Goal: Transaction & Acquisition: Obtain resource

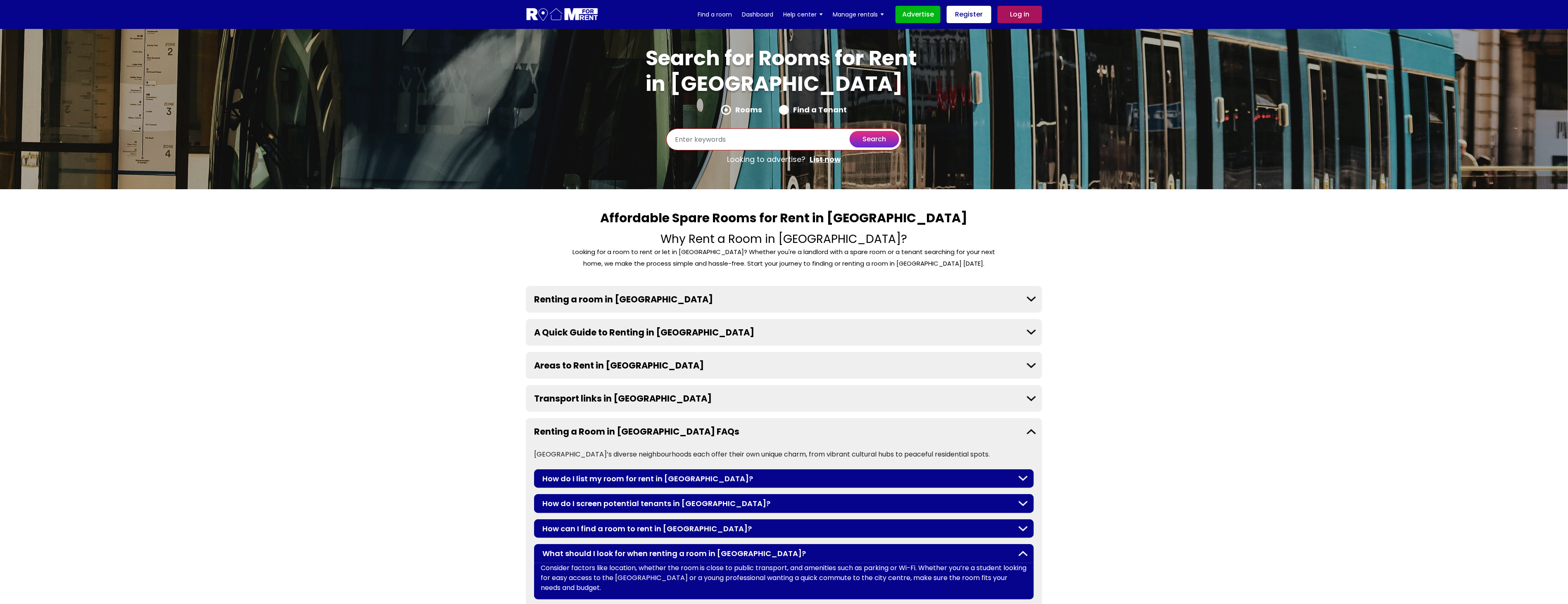
click at [755, 139] on input "text" at bounding box center [784, 139] width 235 height 22
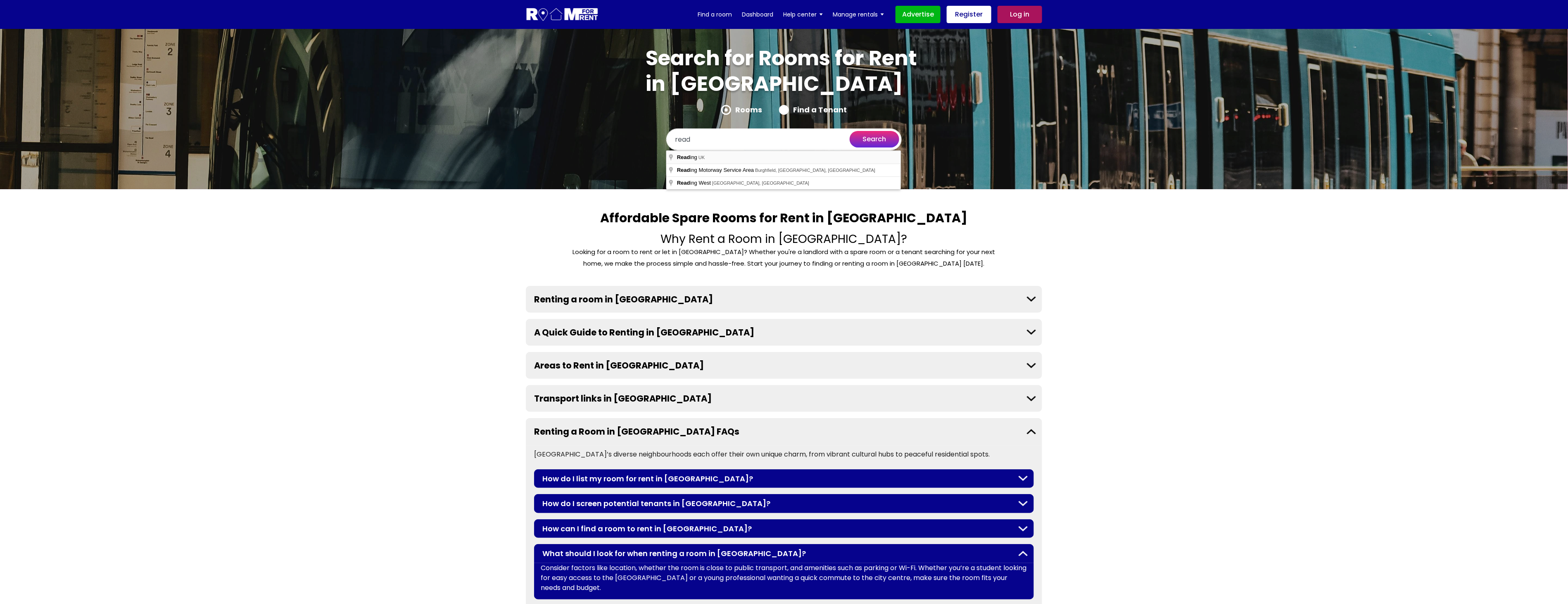
type input "[GEOGRAPHIC_DATA], [GEOGRAPHIC_DATA]"
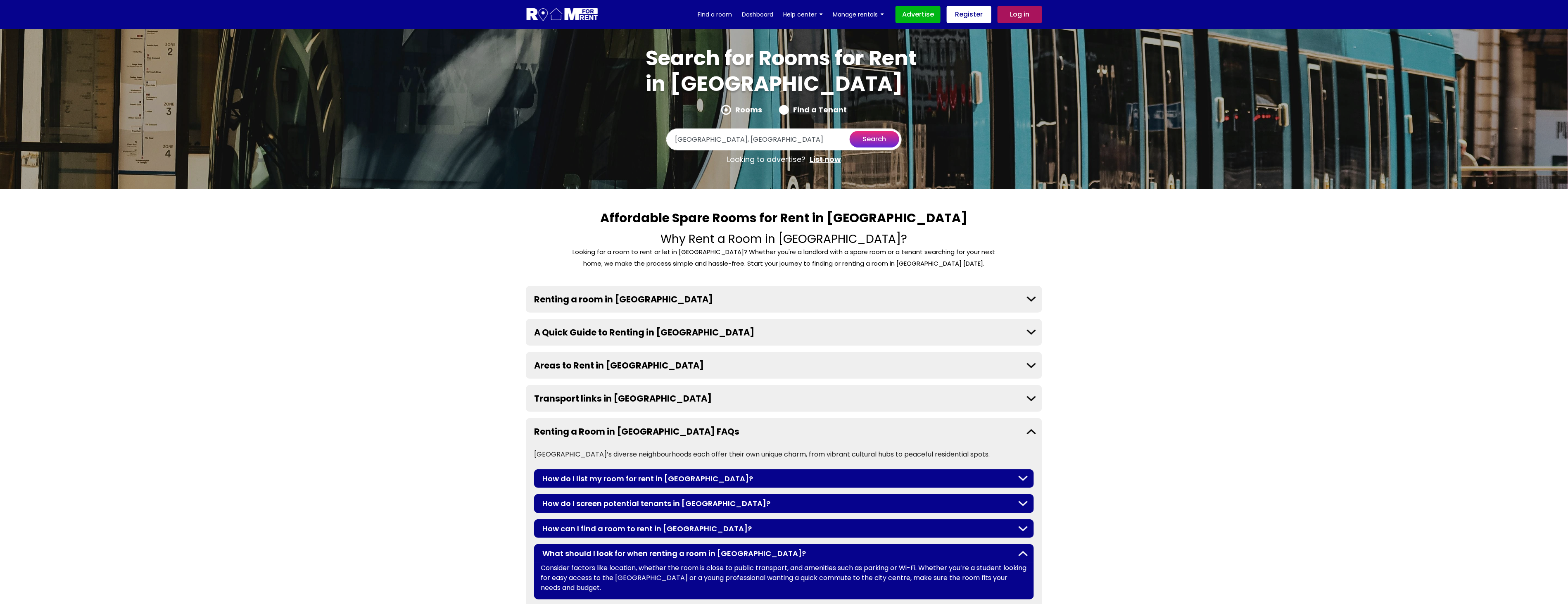
click at [874, 133] on button "search" at bounding box center [874, 139] width 49 height 17
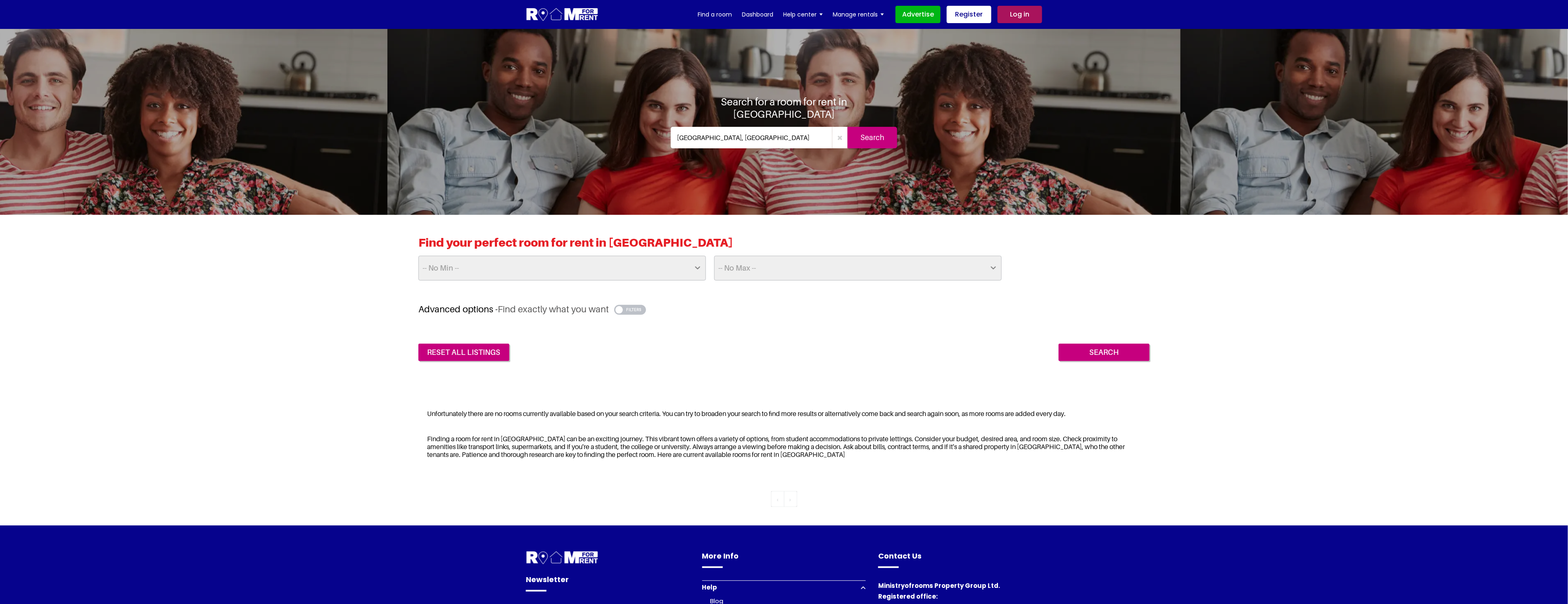
click at [882, 132] on input "Search" at bounding box center [872, 137] width 49 height 21
click at [638, 310] on button "button" at bounding box center [630, 309] width 32 height 10
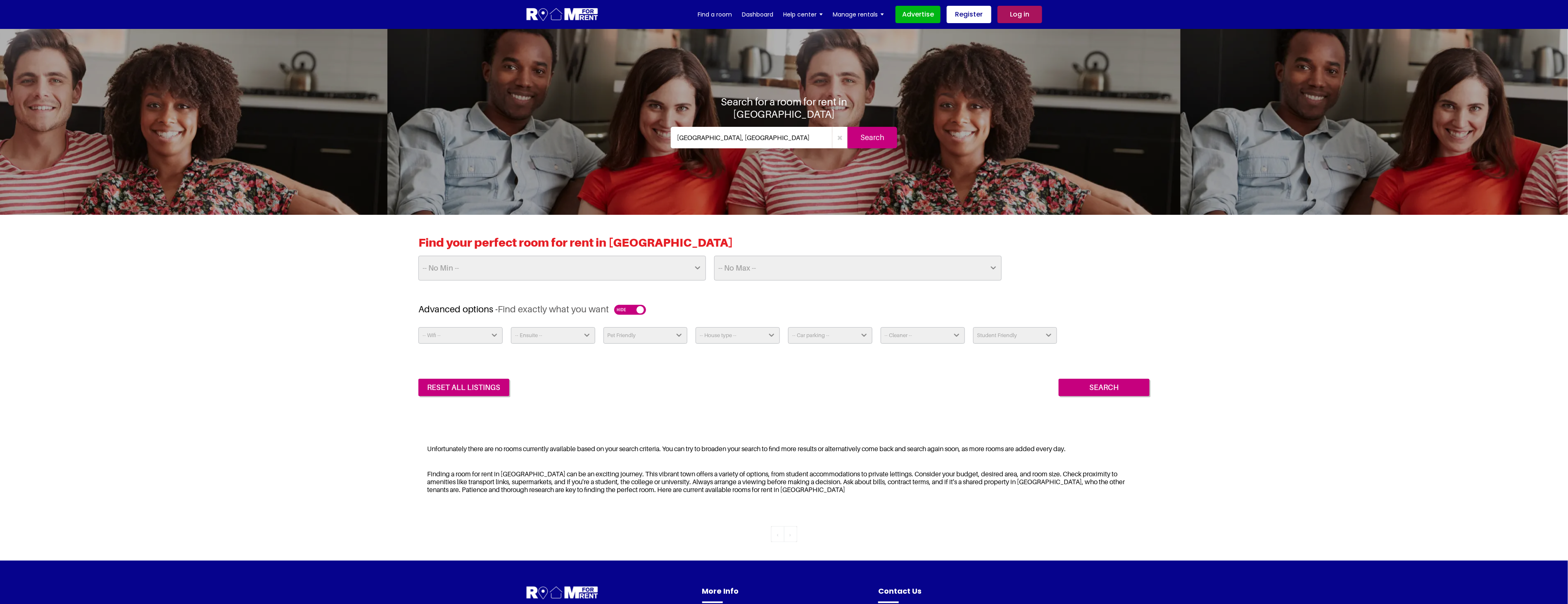
click at [638, 308] on div "button" at bounding box center [640, 309] width 7 height 7
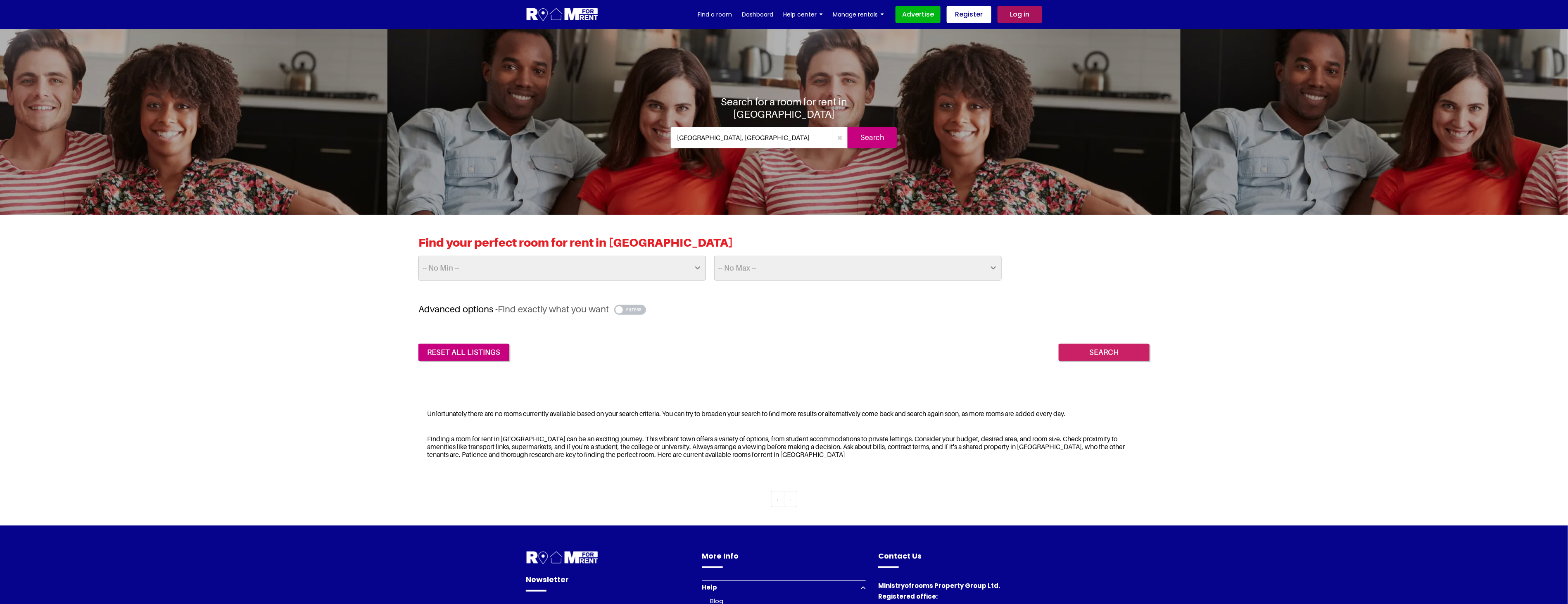
click at [1125, 354] on input "Search" at bounding box center [1104, 353] width 91 height 17
click at [1368, 213] on section "Search for a room for rent in Reading Reading, UK Search" at bounding box center [784, 121] width 1568 height 186
click at [858, 128] on input "Search" at bounding box center [872, 137] width 49 height 21
click at [564, 16] on img at bounding box center [562, 15] width 73 height 15
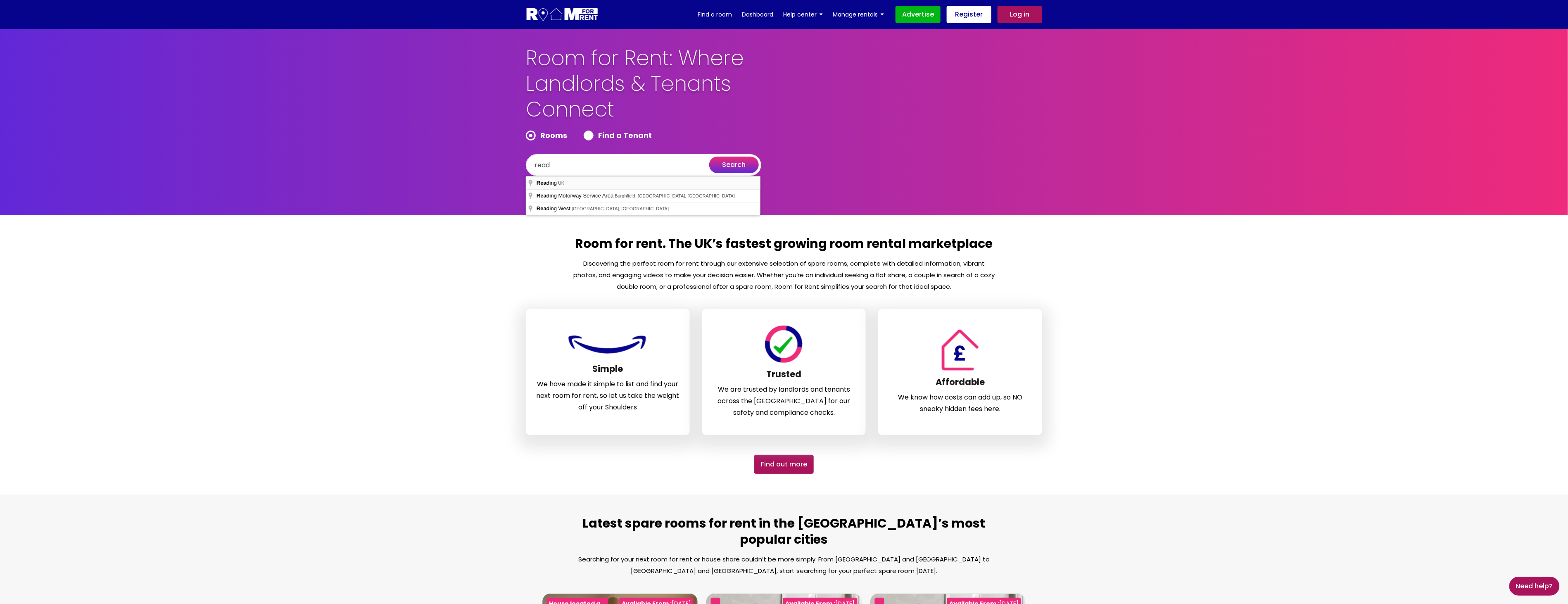
type input "Reading, UK"
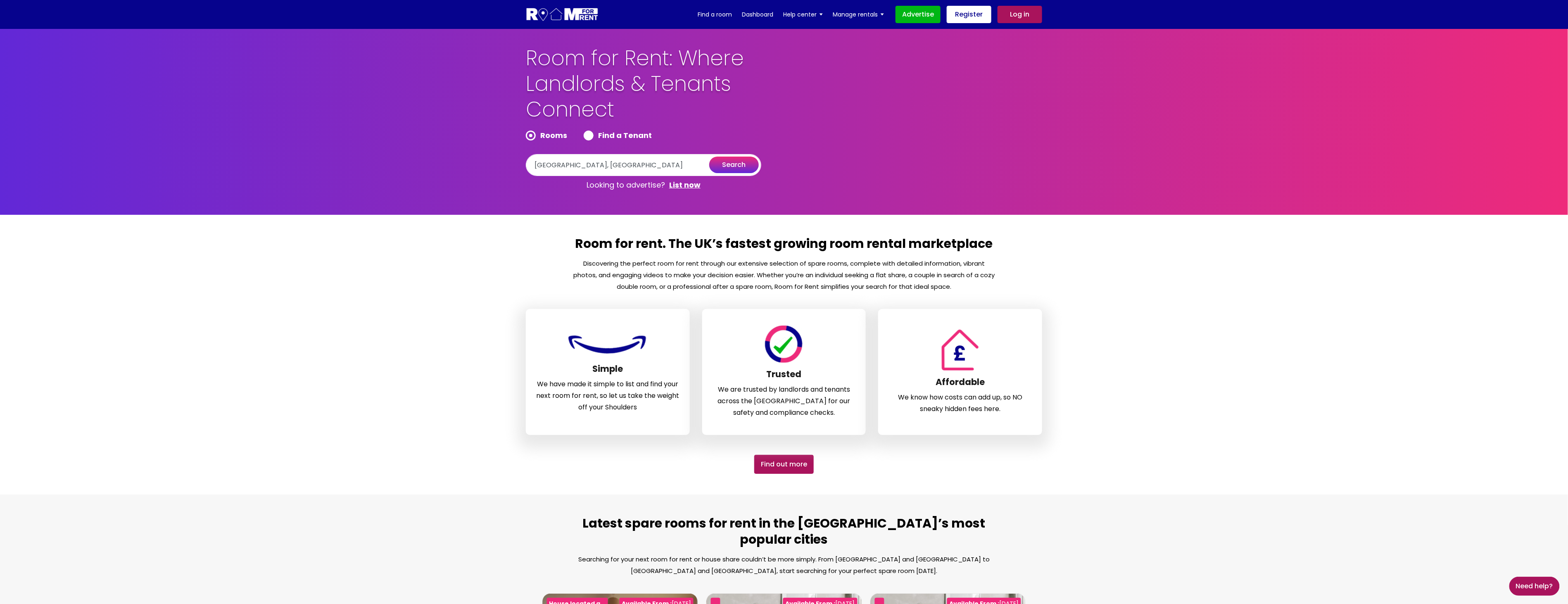
click at [740, 163] on button "search" at bounding box center [734, 165] width 49 height 17
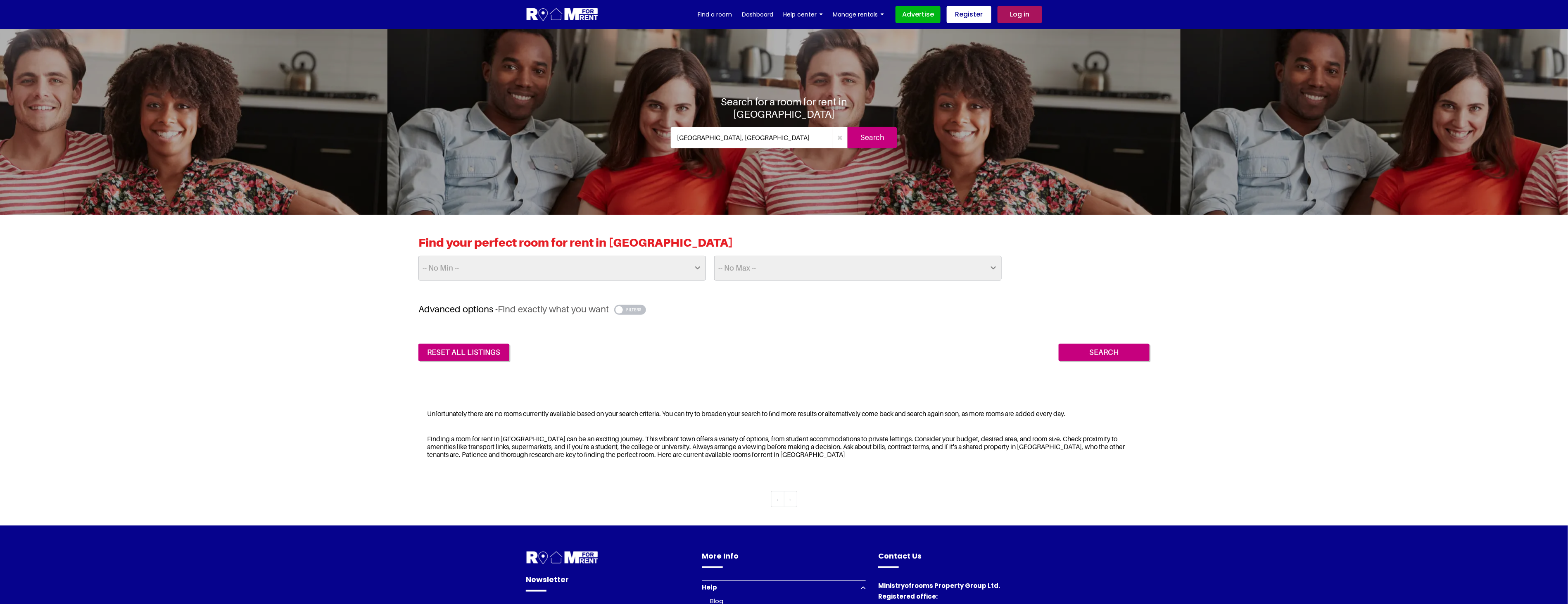
click at [1010, 15] on link "Log in" at bounding box center [1020, 15] width 45 height 17
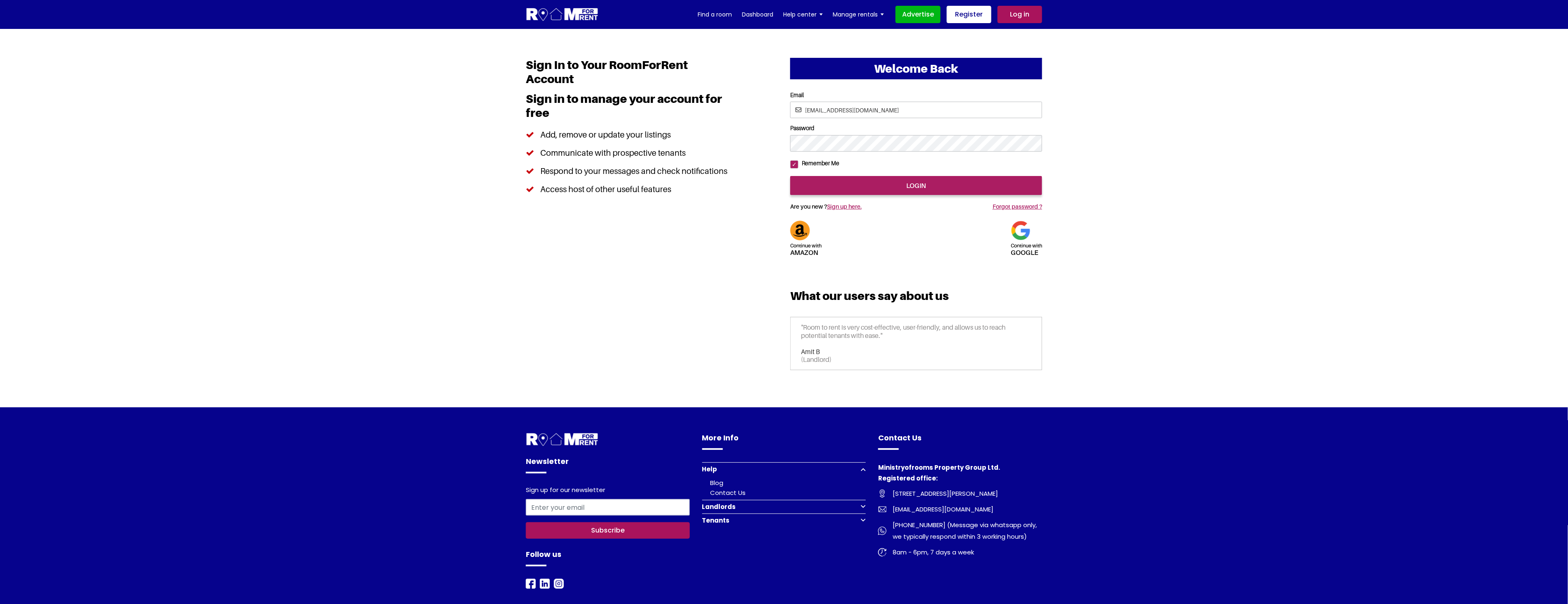
type input "[EMAIL_ADDRESS][DOMAIN_NAME]"
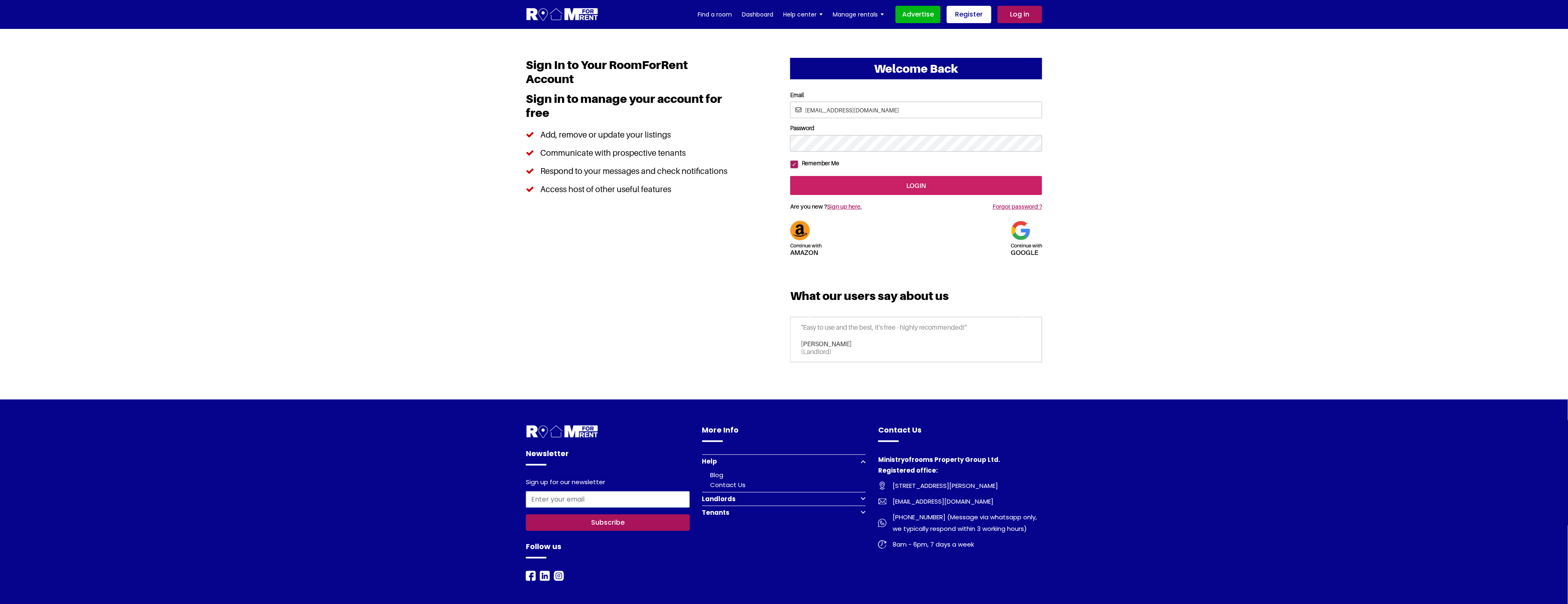
click at [868, 195] on input "login" at bounding box center [916, 185] width 252 height 19
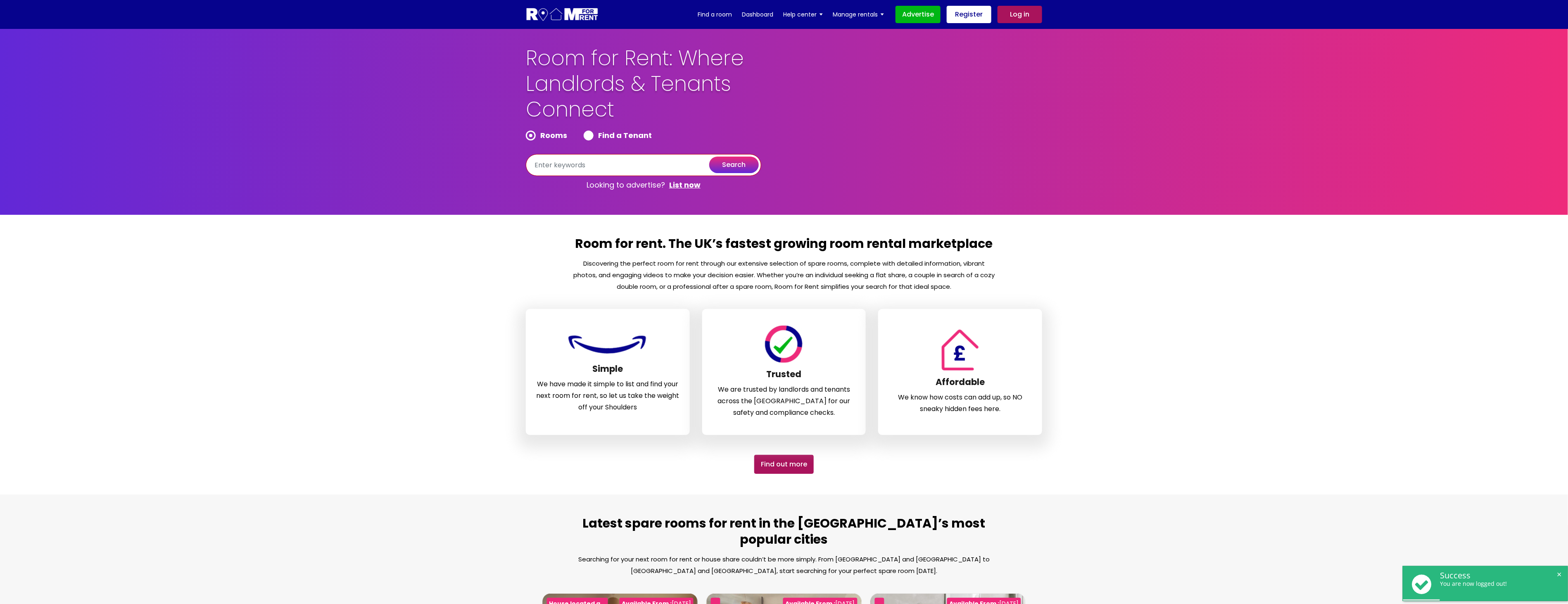
click at [634, 165] on input "text" at bounding box center [643, 165] width 235 height 22
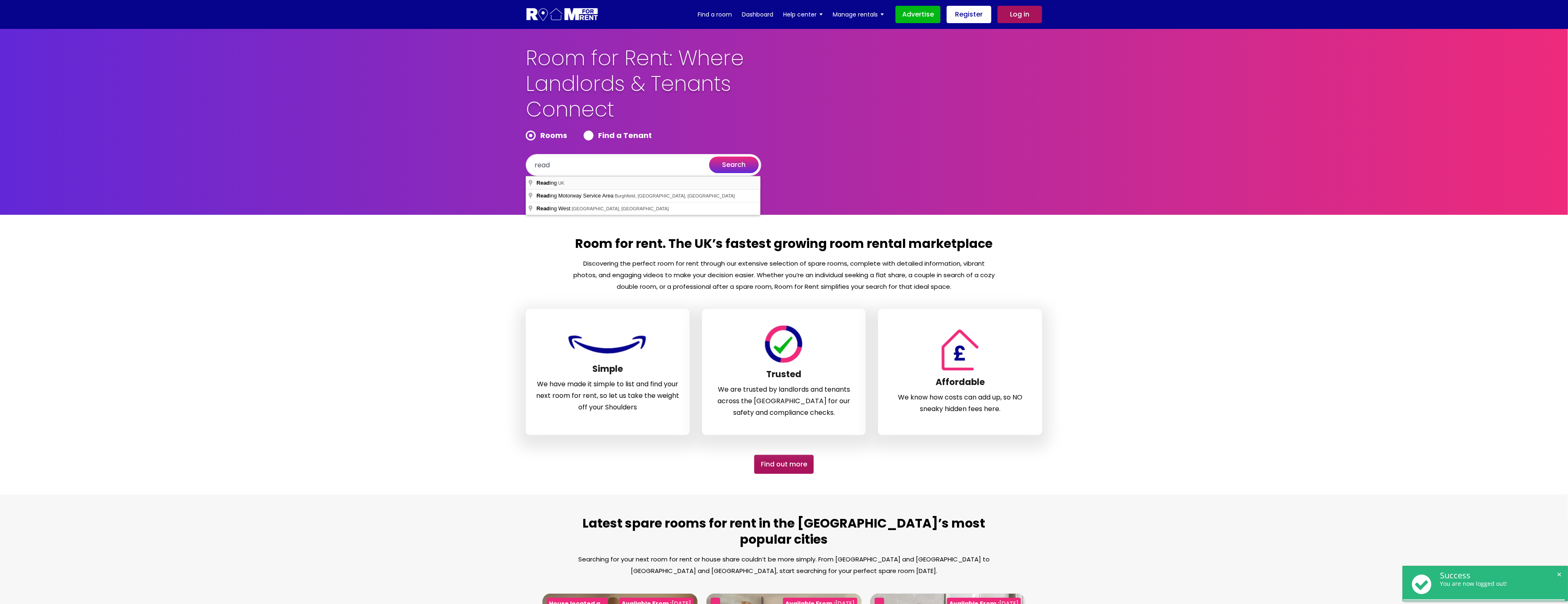
type input "[GEOGRAPHIC_DATA], [GEOGRAPHIC_DATA]"
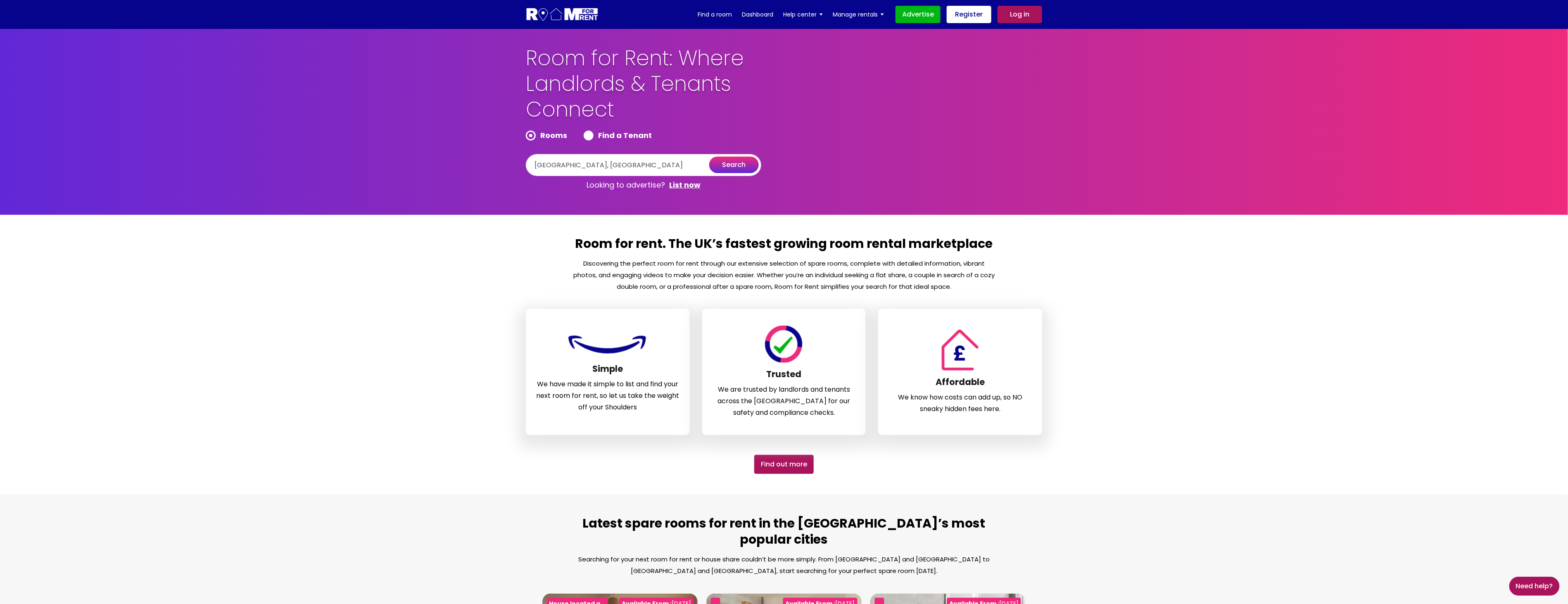
drag, startPoint x: 732, startPoint y: 163, endPoint x: 739, endPoint y: 172, distance: 11.4
click at [733, 163] on button "search" at bounding box center [734, 165] width 49 height 17
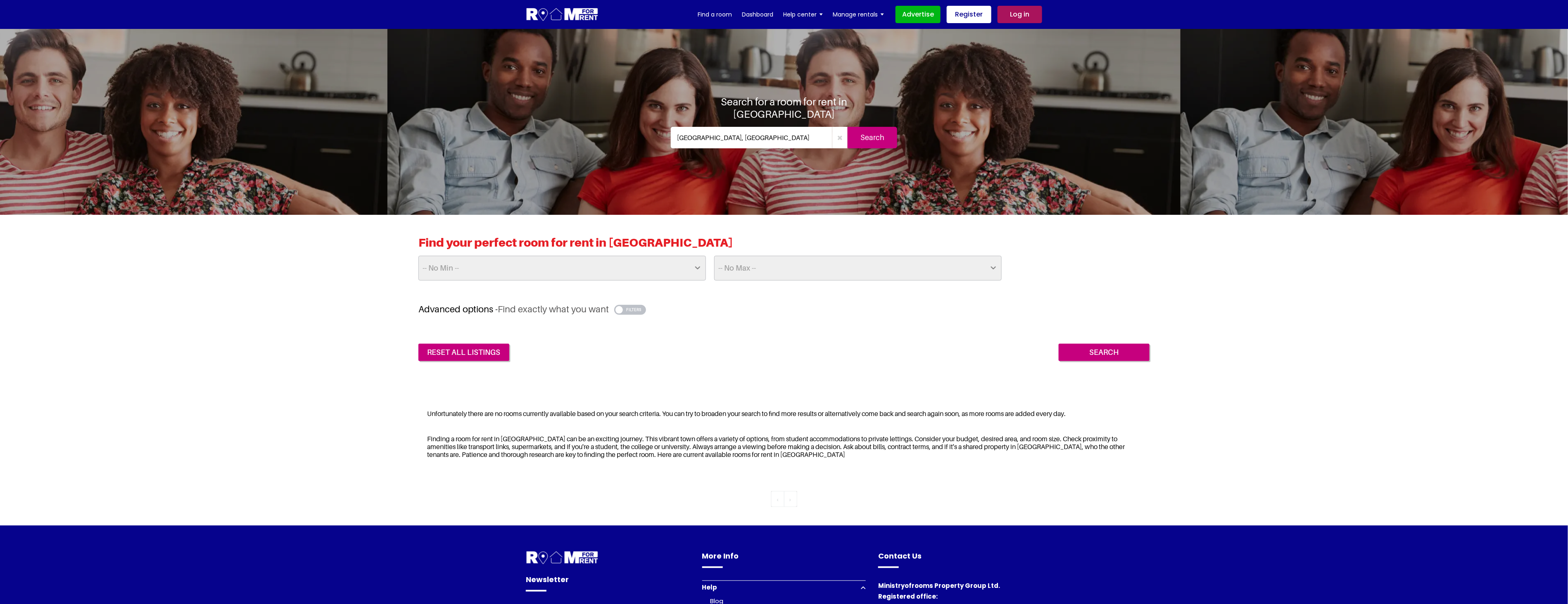
click at [1479, 296] on div "Find your perfect room for rent in [GEOGRAPHIC_DATA] -- No Min -- £25 £50 £75 £…" at bounding box center [784, 298] width 1568 height 167
